Goal: Task Accomplishment & Management: Manage account settings

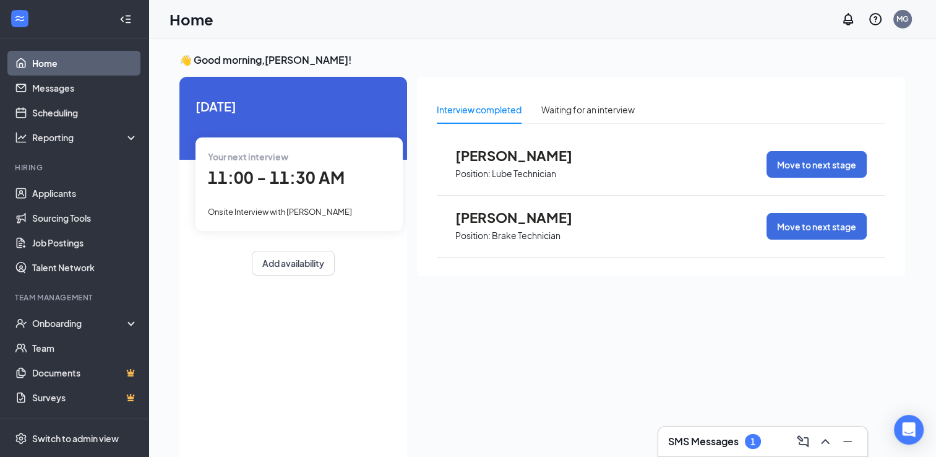
click at [579, 177] on span "Position: Lube Technician" at bounding box center [523, 172] width 136 height 19
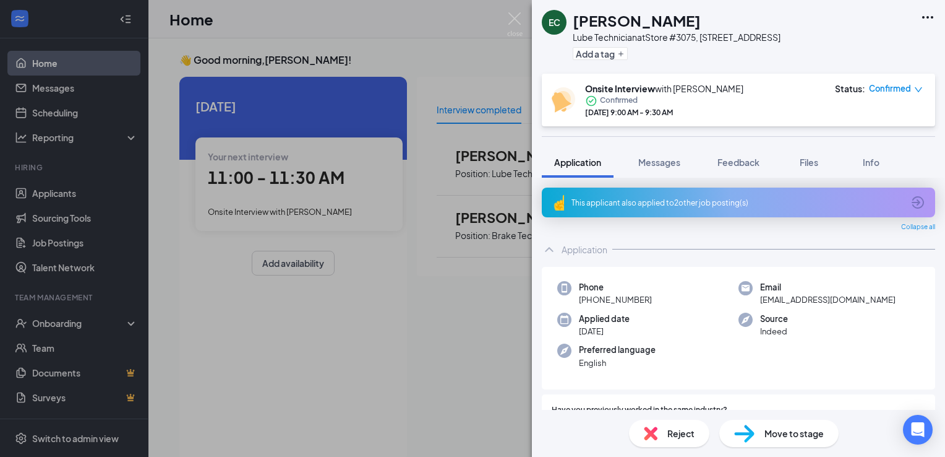
click at [673, 432] on span "Reject" at bounding box center [680, 433] width 27 height 14
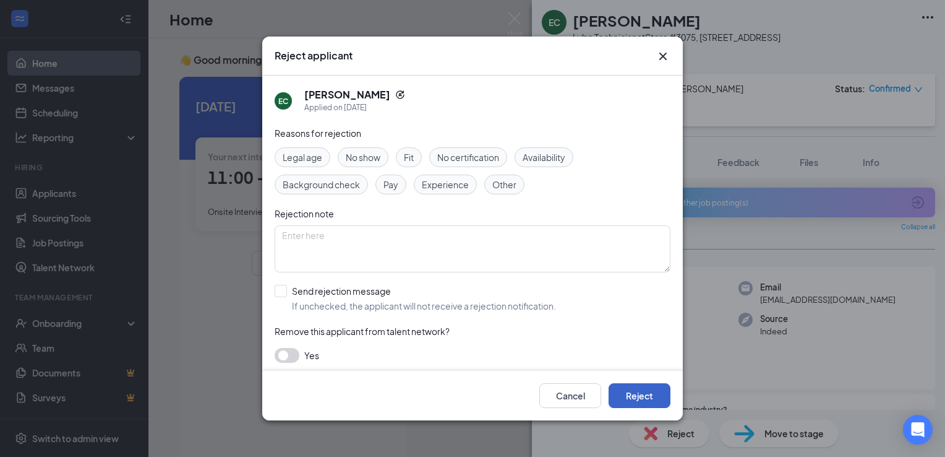
click at [646, 388] on button "Reject" at bounding box center [640, 395] width 62 height 25
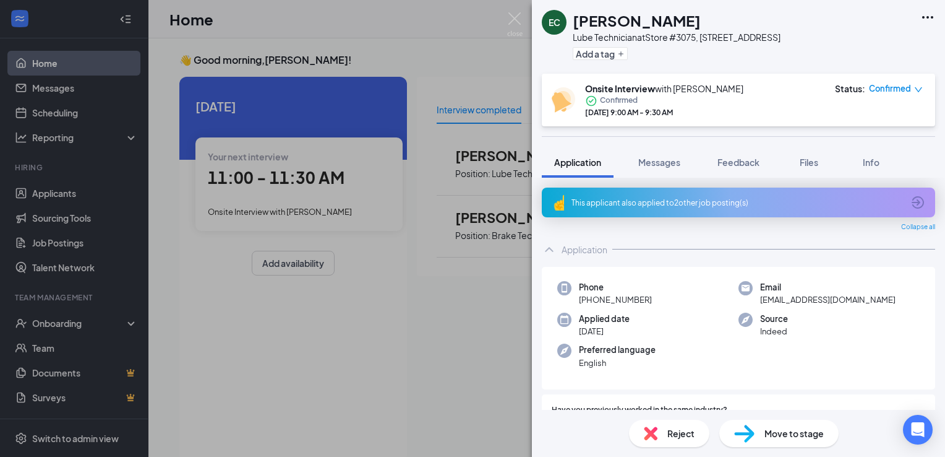
click at [481, 282] on div "EC [PERSON_NAME] Lube Technician at Store #3075, [STREET_ADDRESS] Add a tag Ons…" at bounding box center [472, 228] width 945 height 457
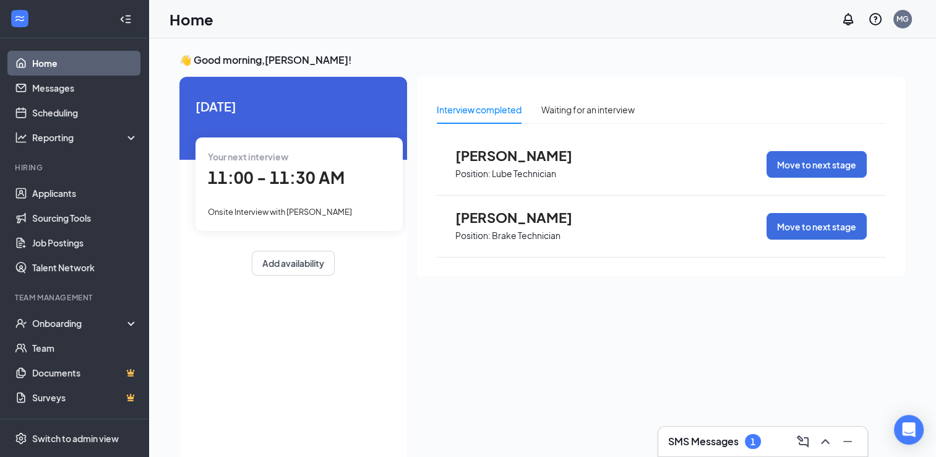
click at [309, 212] on span "Onsite Interview with [PERSON_NAME]" at bounding box center [280, 212] width 144 height 10
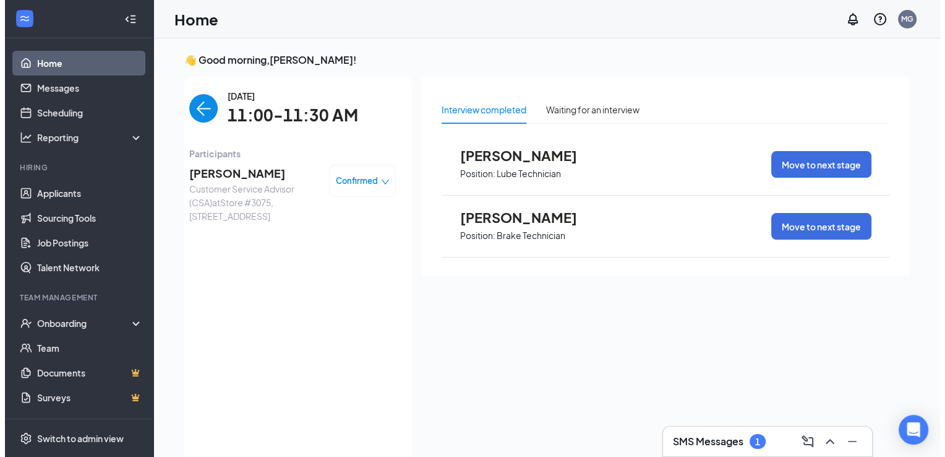
scroll to position [5, 0]
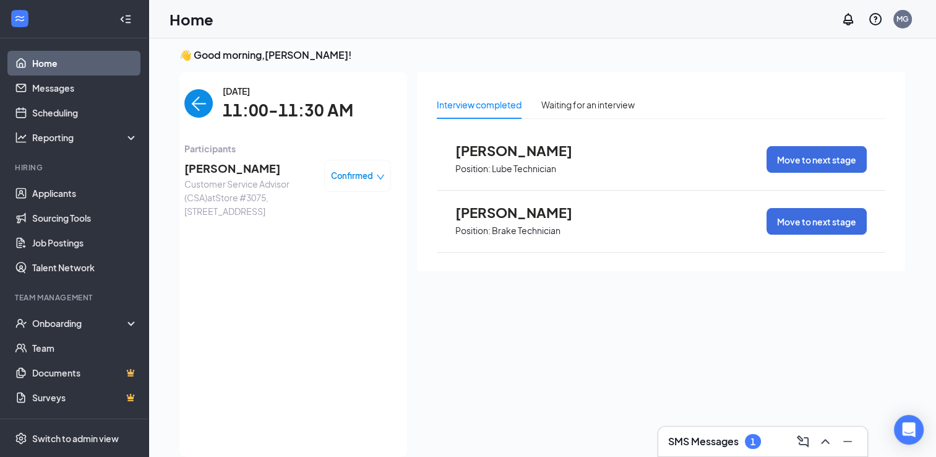
click at [260, 165] on span "[PERSON_NAME]" at bounding box center [249, 168] width 130 height 17
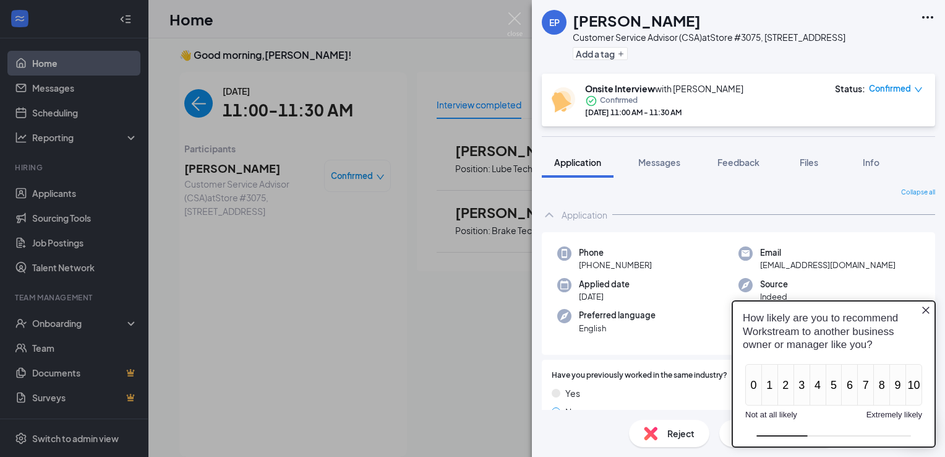
click at [928, 309] on icon "Close button" at bounding box center [926, 309] width 10 height 10
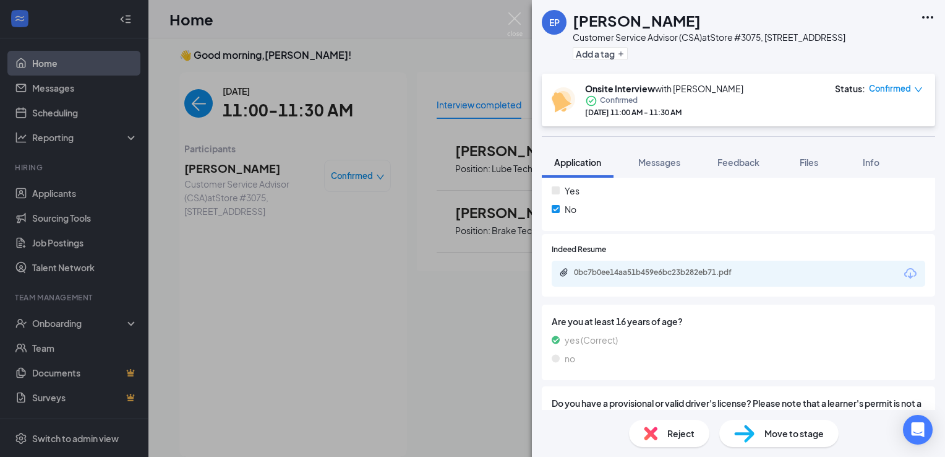
scroll to position [680, 0]
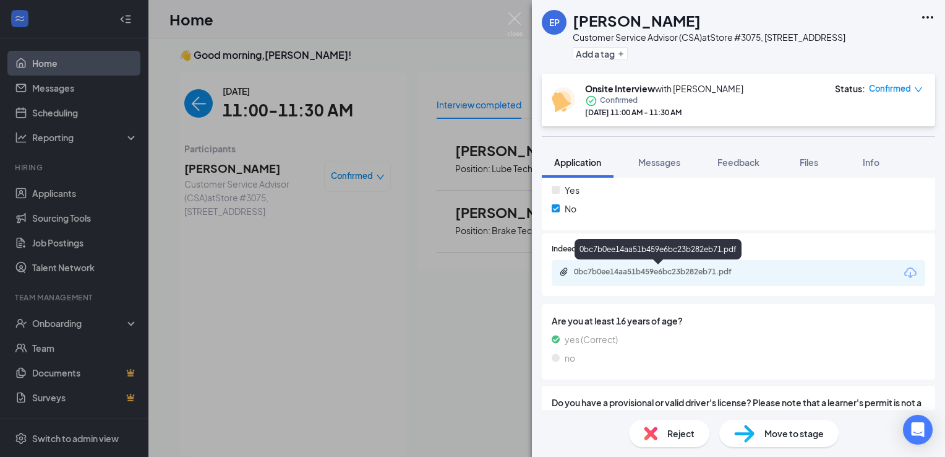
click at [629, 270] on div "0bc7b0ee14aa51b459e6bc23b282eb71.pdf" at bounding box center [660, 272] width 173 height 10
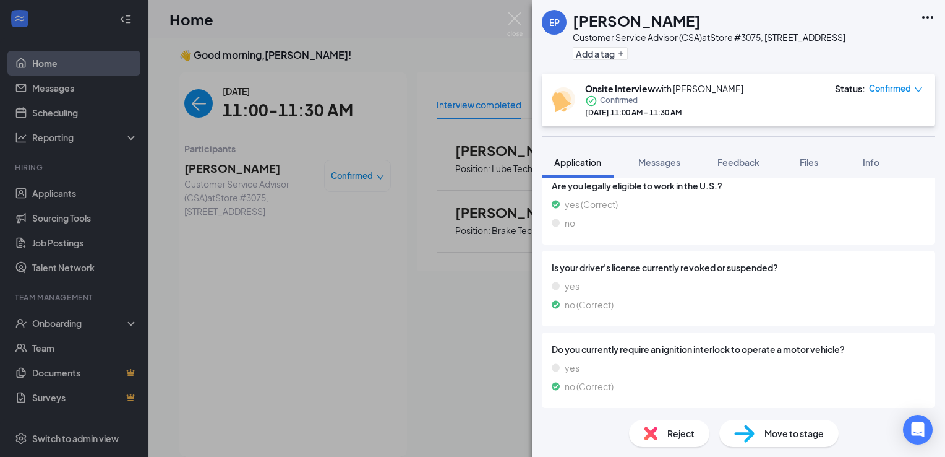
scroll to position [992, 0]
drag, startPoint x: 467, startPoint y: 350, endPoint x: 469, endPoint y: 341, distance: 9.5
click at [468, 346] on div "EP [PERSON_NAME] Customer Service Advisor (CSA) at Store [STREET_ADDRESS] Add a…" at bounding box center [472, 228] width 945 height 457
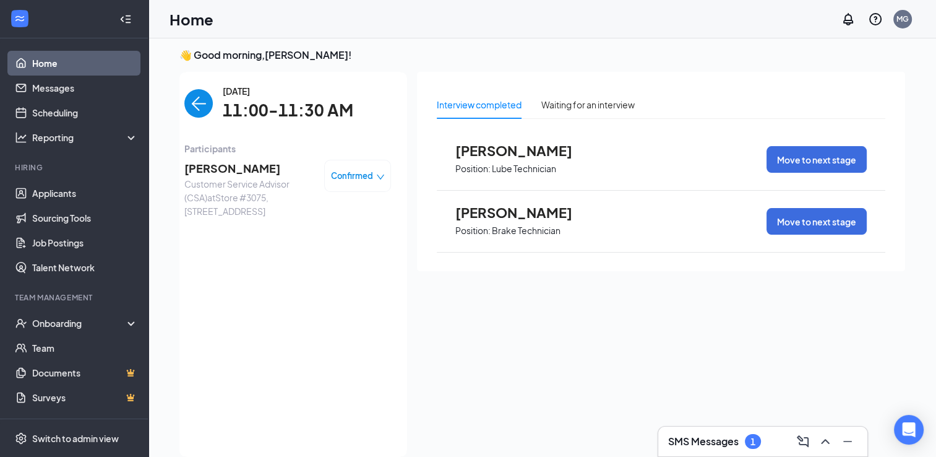
click at [916, 209] on div "👋 Good morning, [PERSON_NAME] ! [DATE] Your next interview 11:00 - 11:30 AM Ons…" at bounding box center [541, 255] width 787 height 444
